Goal: Information Seeking & Learning: Learn about a topic

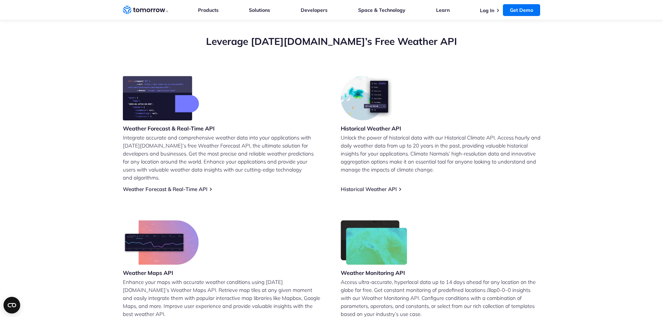
scroll to position [35, 0]
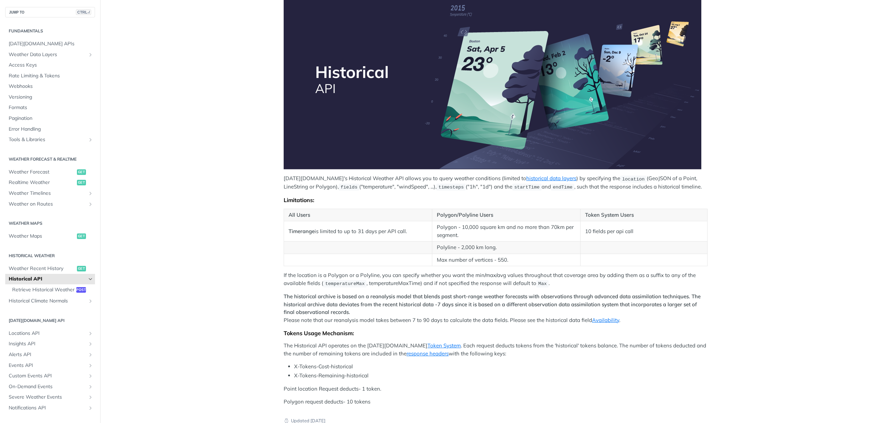
scroll to position [93, 0]
click at [40, 269] on span "Weather Recent History" at bounding box center [42, 268] width 66 height 7
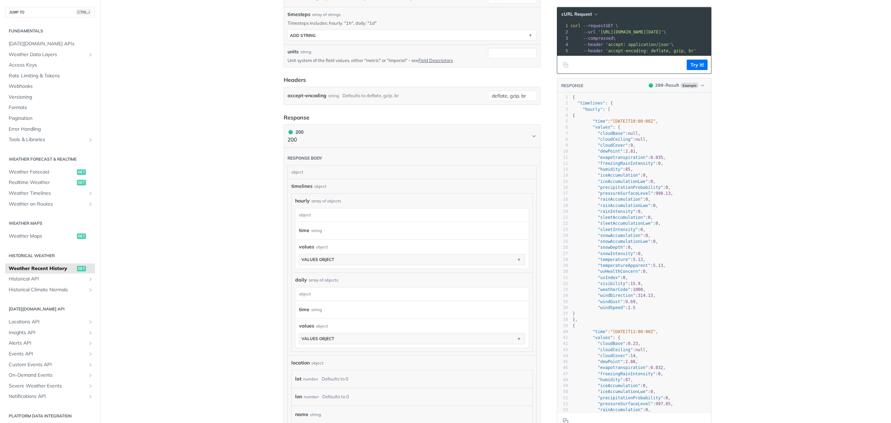
scroll to position [232, 0]
